Goal: Information Seeking & Learning: Learn about a topic

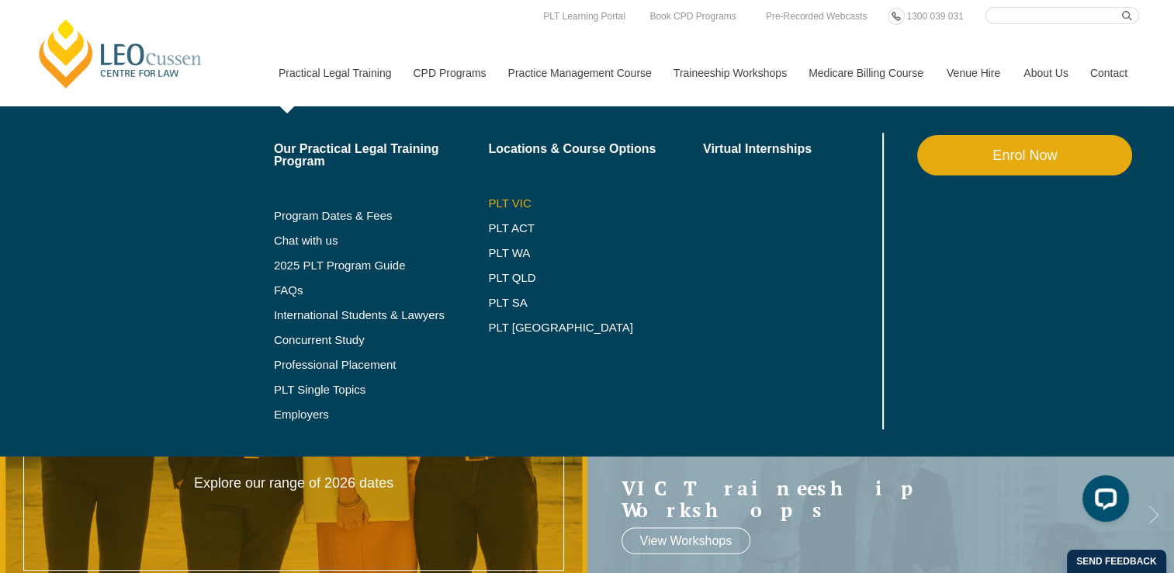
click at [514, 204] on link "PLT VIC" at bounding box center [595, 203] width 215 height 12
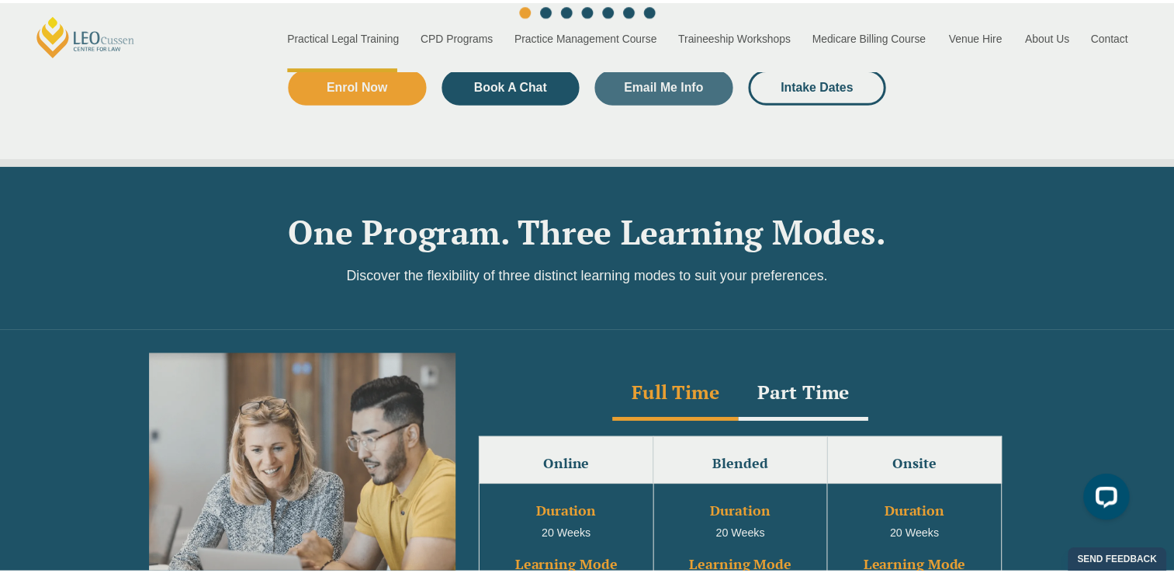
scroll to position [1319, 0]
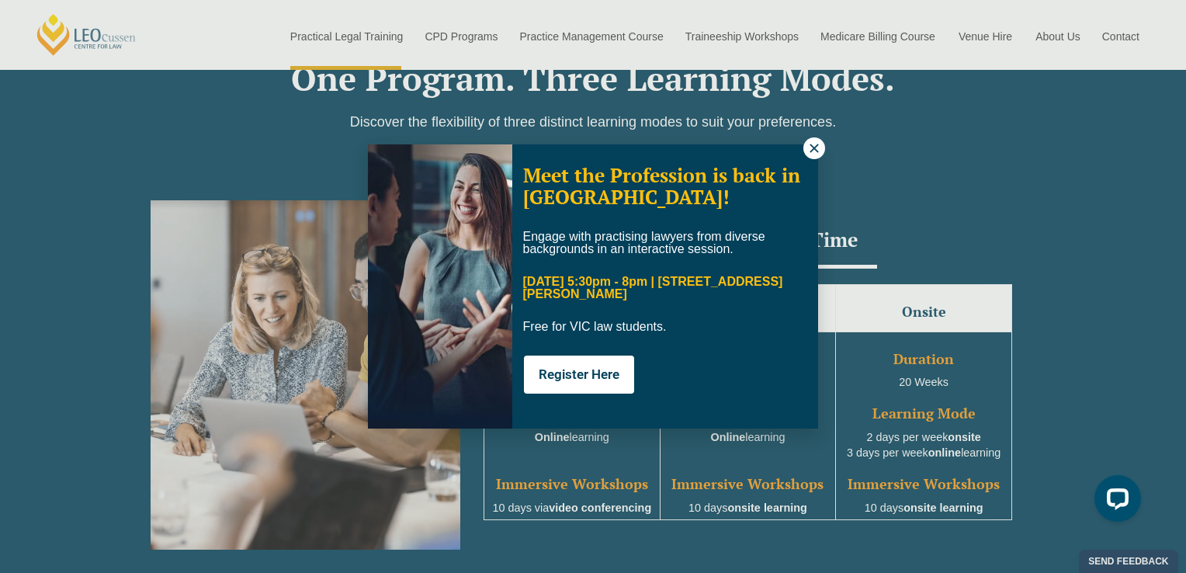
click at [816, 148] on icon at bounding box center [814, 148] width 14 height 14
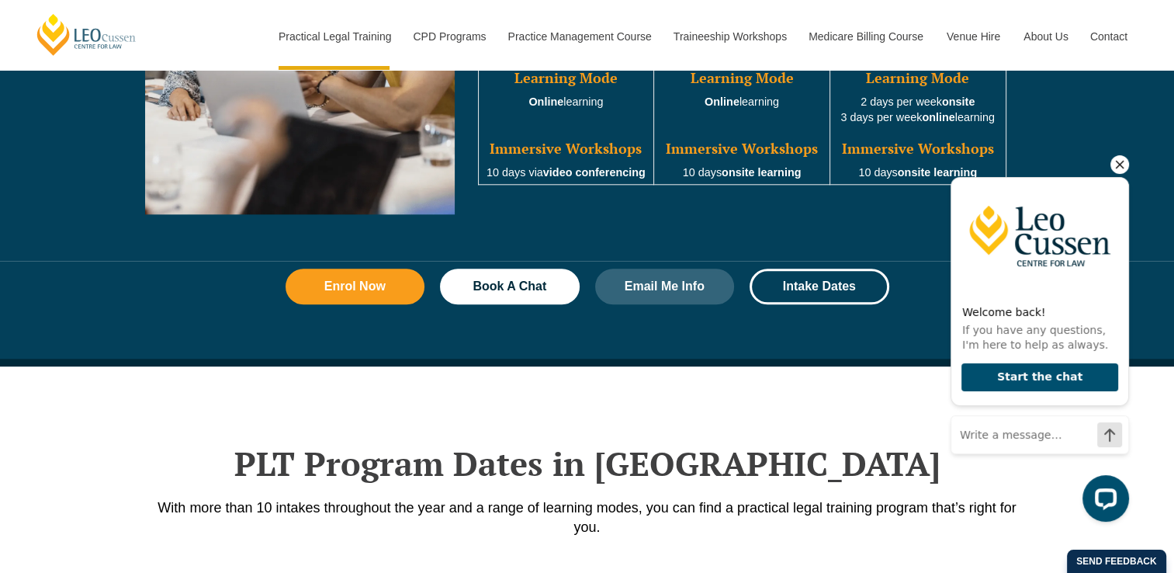
scroll to position [1940, 0]
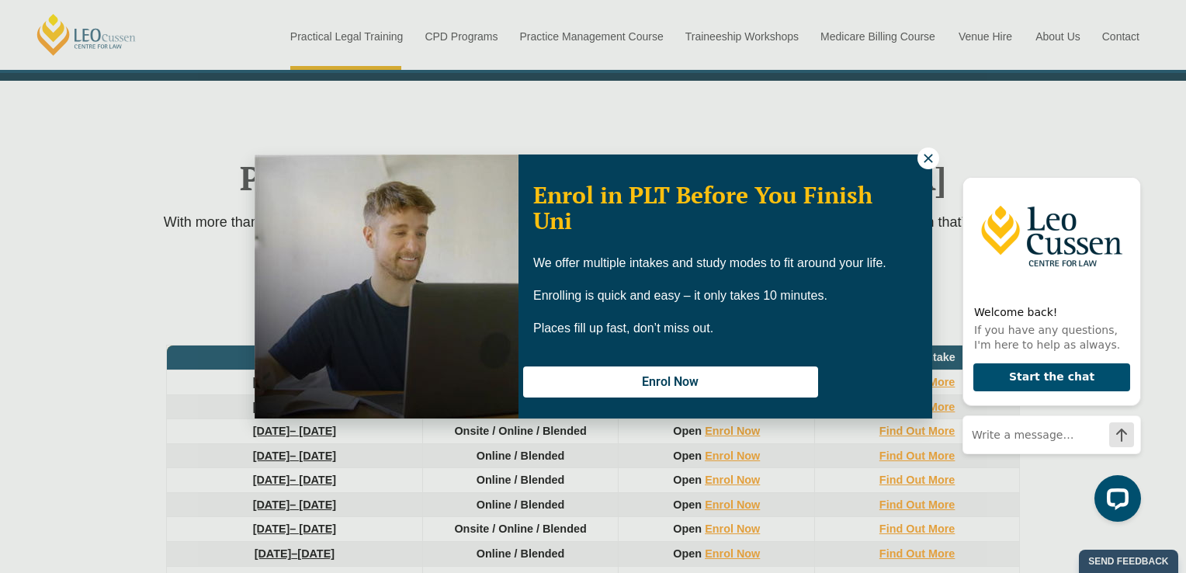
click at [926, 158] on icon at bounding box center [928, 158] width 14 height 14
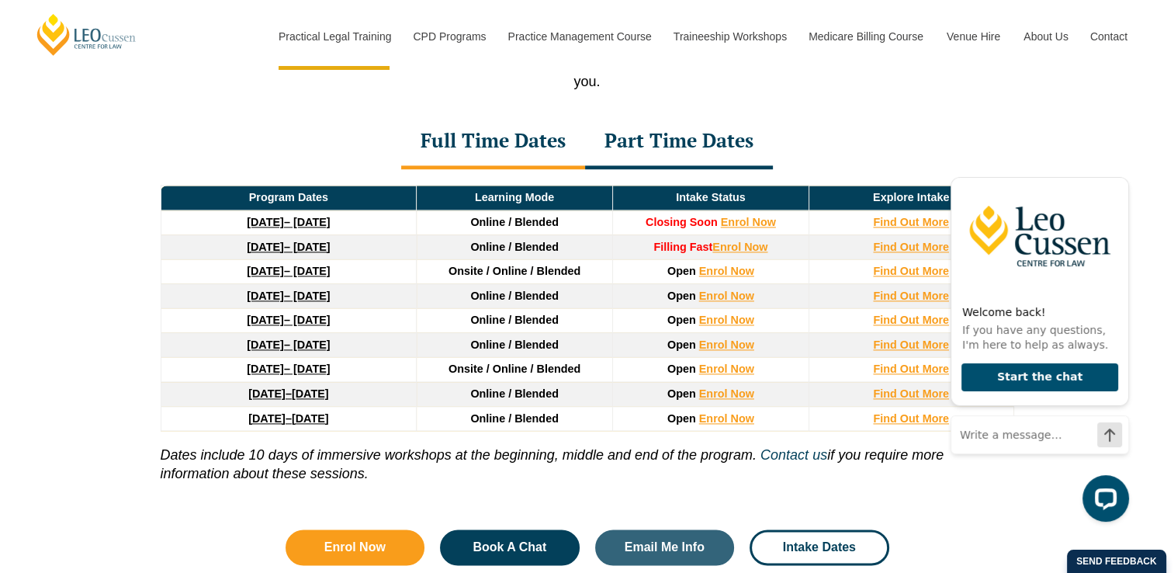
scroll to position [2173, 0]
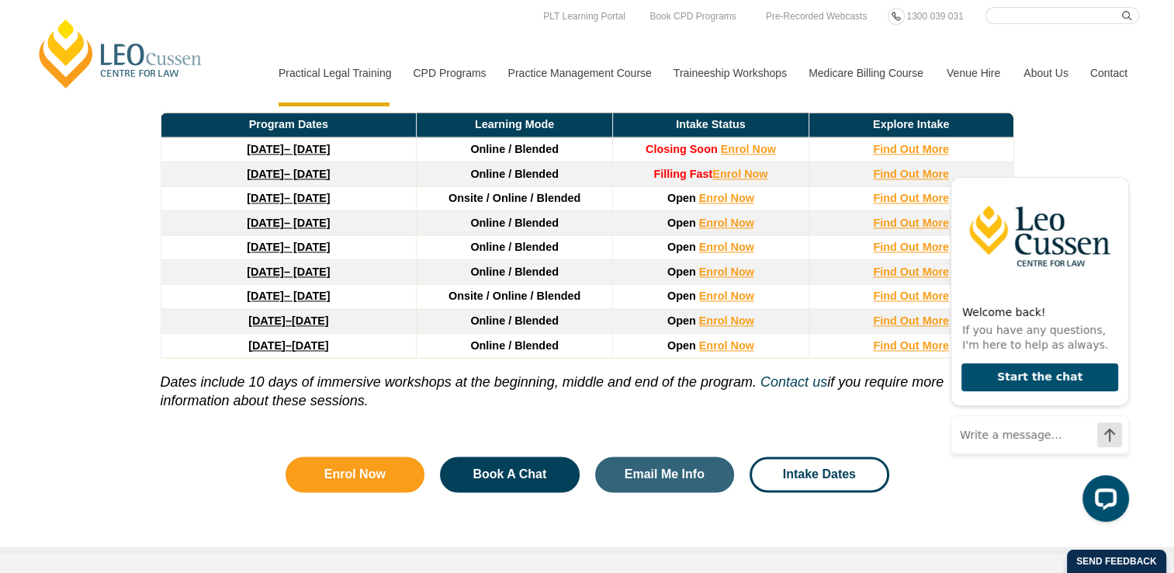
click at [994, 493] on div at bounding box center [1039, 498] width 178 height 47
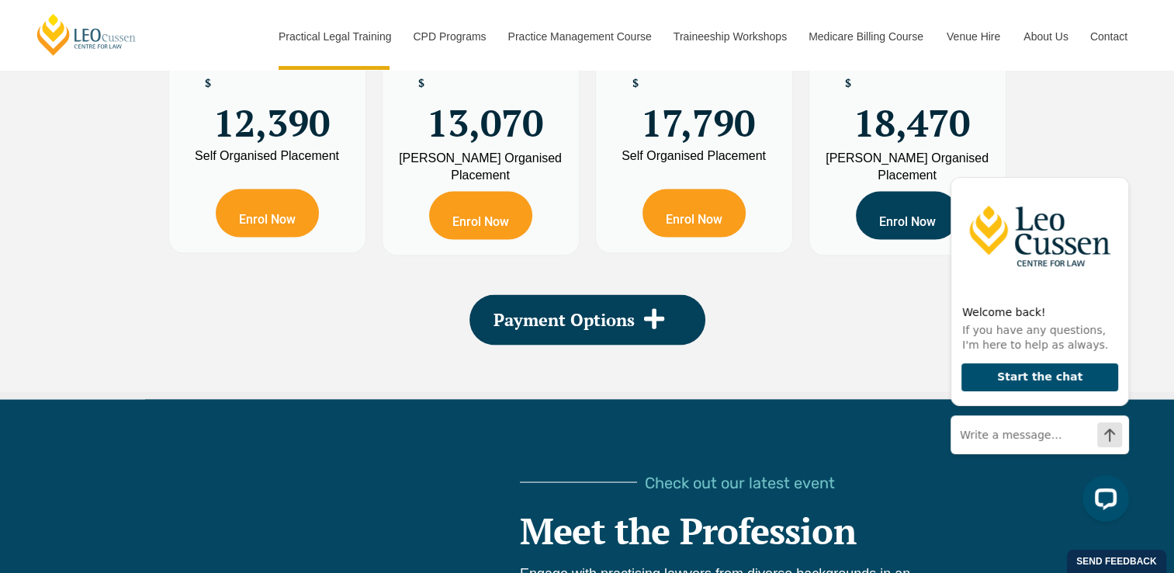
scroll to position [3026, 0]
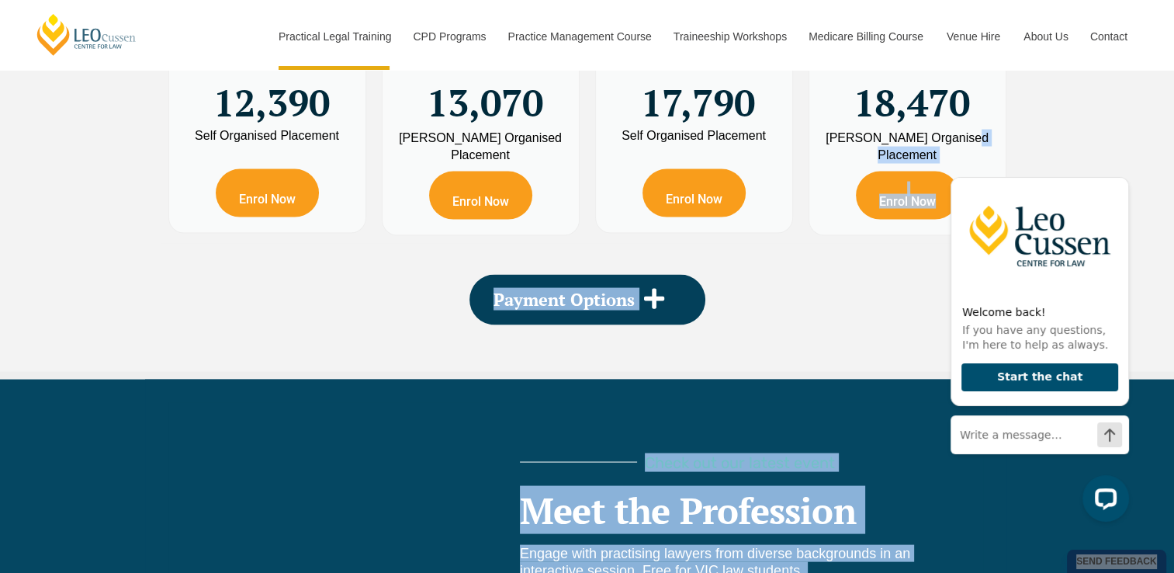
drag, startPoint x: 1820, startPoint y: 299, endPoint x: 938, endPoint y: 151, distance: 894.4
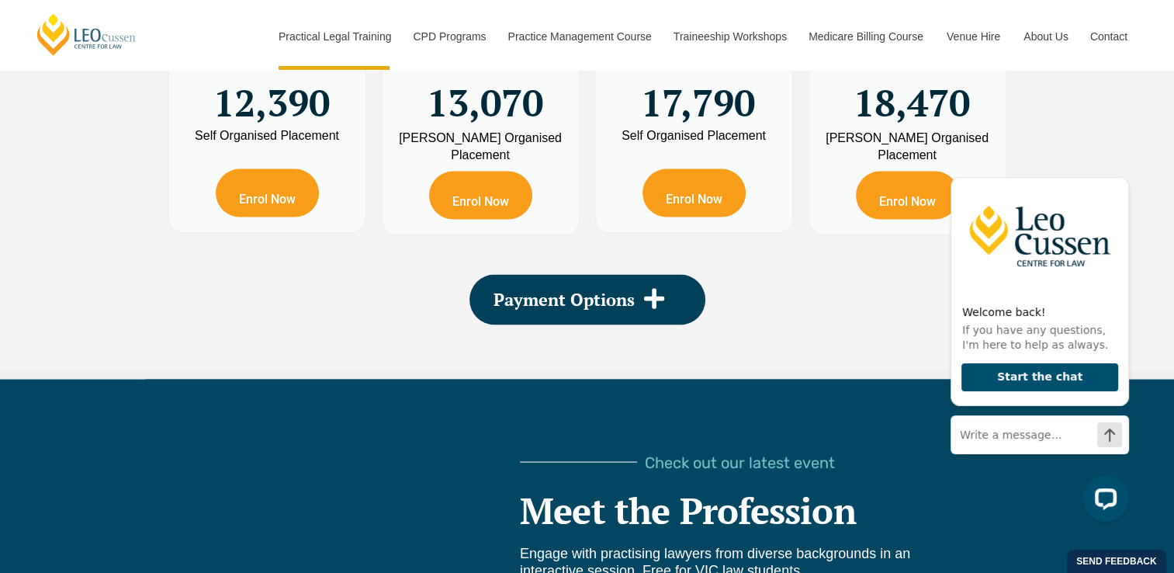
click at [1049, 128] on div "PLT Program Fees When it comes to fees, Leo Cussen makes it easy and clear – wh…" at bounding box center [587, 40] width 1174 height 679
